Goal: Transaction & Acquisition: Purchase product/service

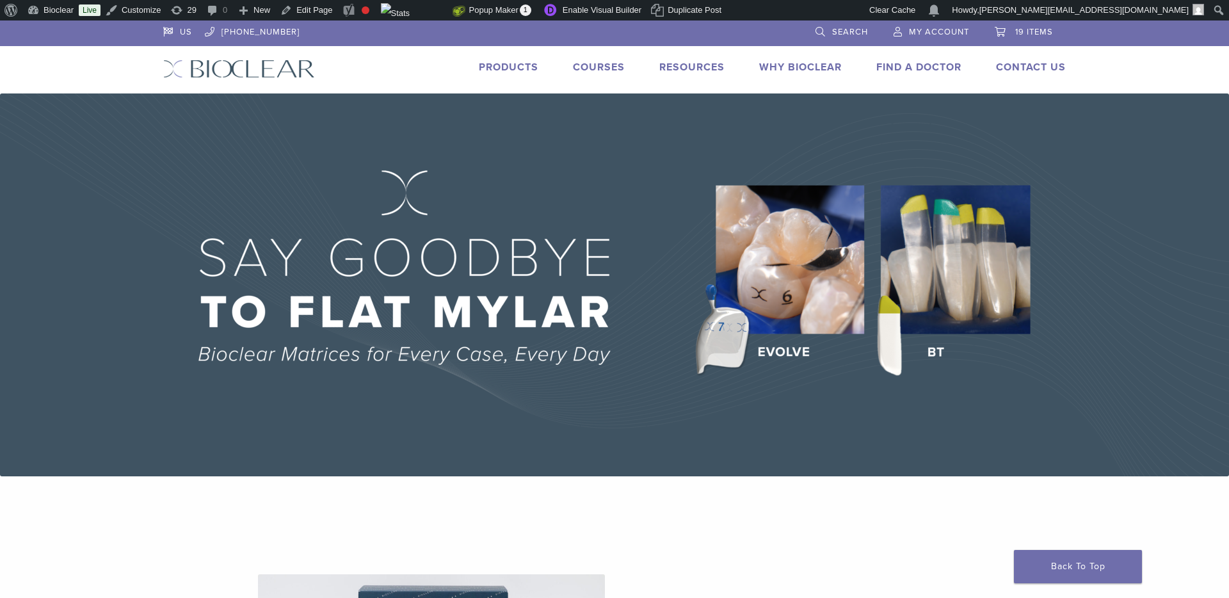
click at [503, 71] on link "Products" at bounding box center [509, 67] width 60 height 13
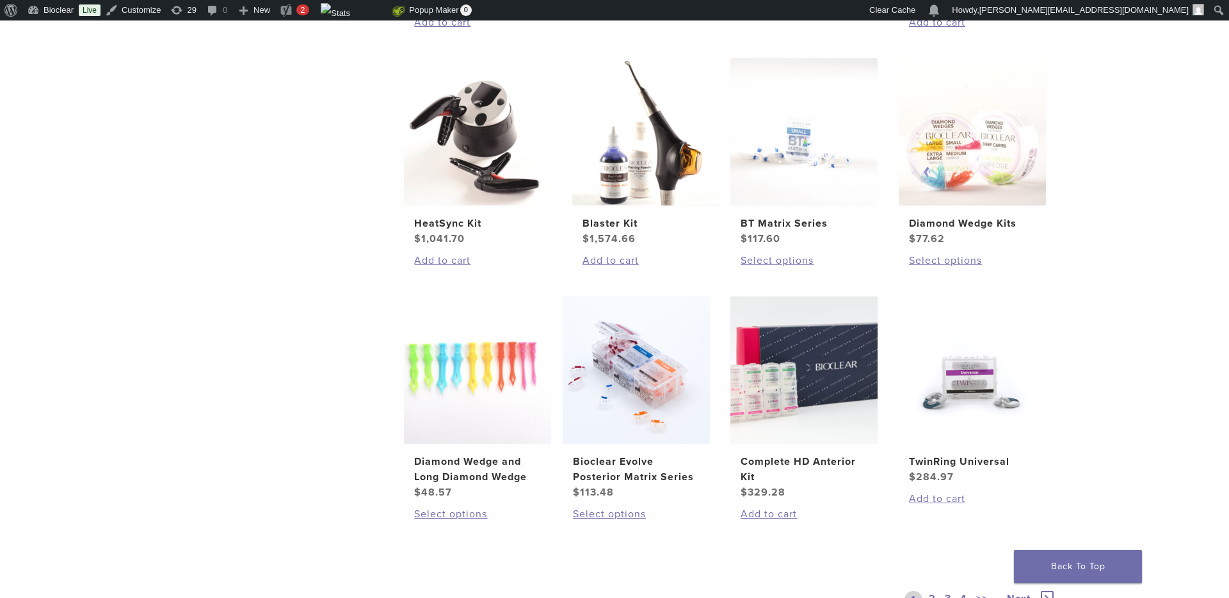
scroll to position [739, 0]
click at [494, 171] on img at bounding box center [477, 131] width 147 height 147
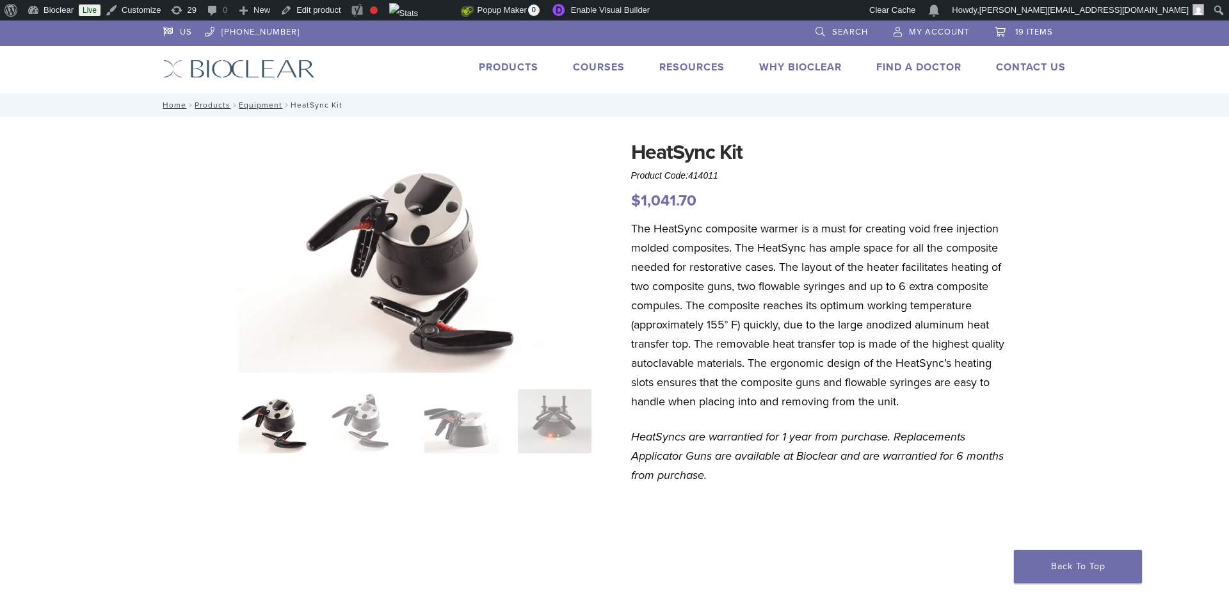
scroll to position [129, 0]
